Goal: Information Seeking & Learning: Learn about a topic

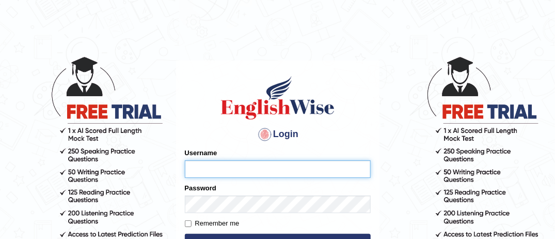
type input "MusekawalyaBota"
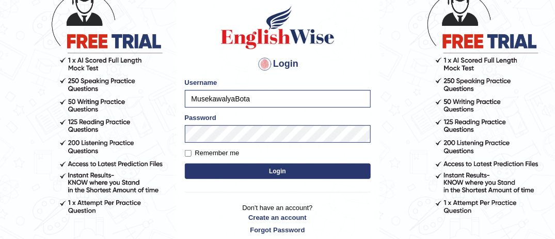
scroll to position [83, 0]
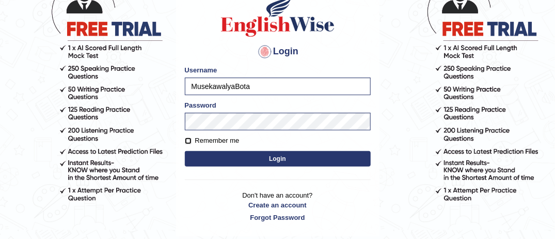
click at [188, 139] on input "Remember me" at bounding box center [188, 140] width 7 height 7
checkbox input "true"
click at [218, 156] on button "Login" at bounding box center [278, 158] width 186 height 15
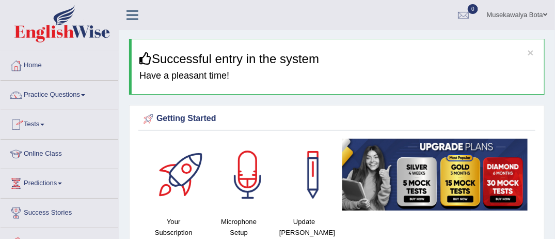
click at [59, 151] on link "Online Class" at bounding box center [60, 152] width 118 height 26
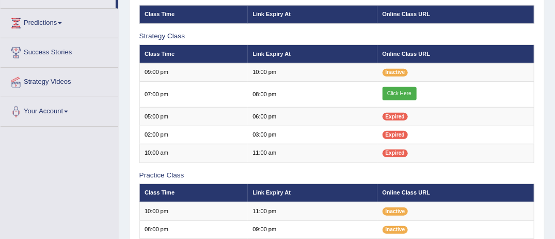
scroll to position [165, 0]
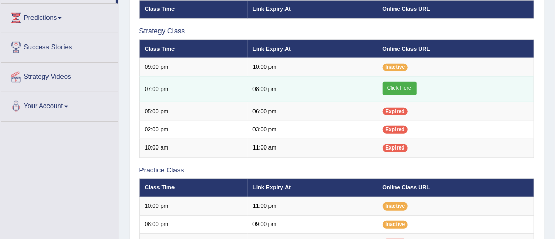
click at [401, 86] on link "Click Here" at bounding box center [400, 88] width 34 height 13
